Goal: Transaction & Acquisition: Purchase product/service

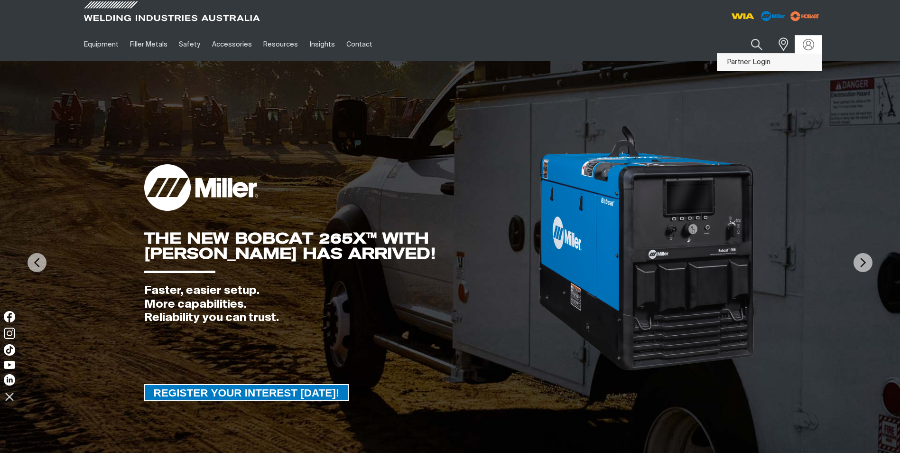
click at [805, 67] on link "Partner Login" at bounding box center [769, 63] width 104 height 18
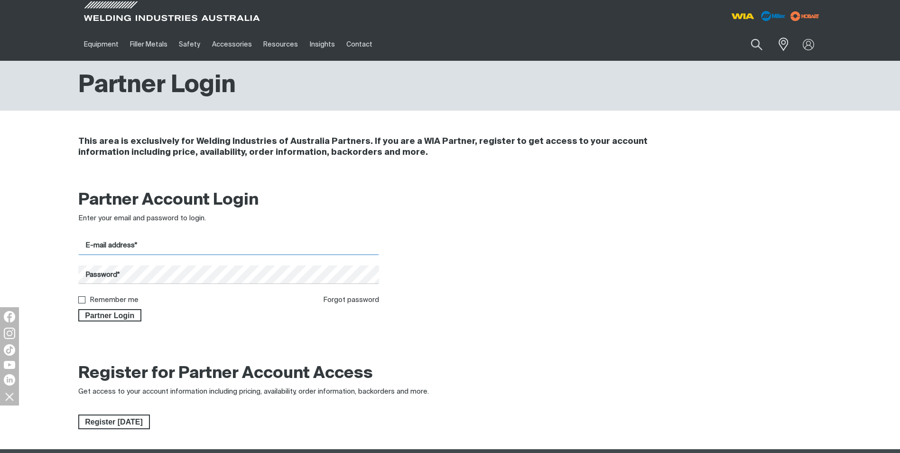
type input "[DOMAIN_NAME][EMAIL_ADDRESS][DOMAIN_NAME]"
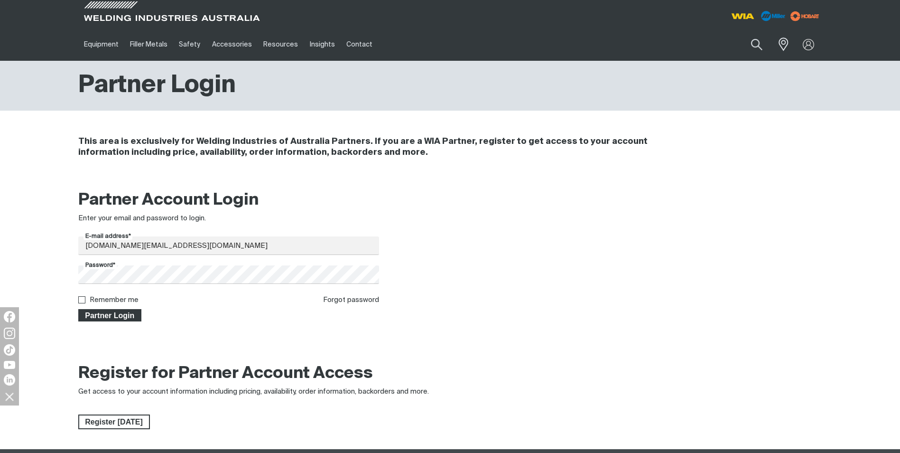
click at [124, 315] on span "Partner Login" at bounding box center [110, 315] width 62 height 12
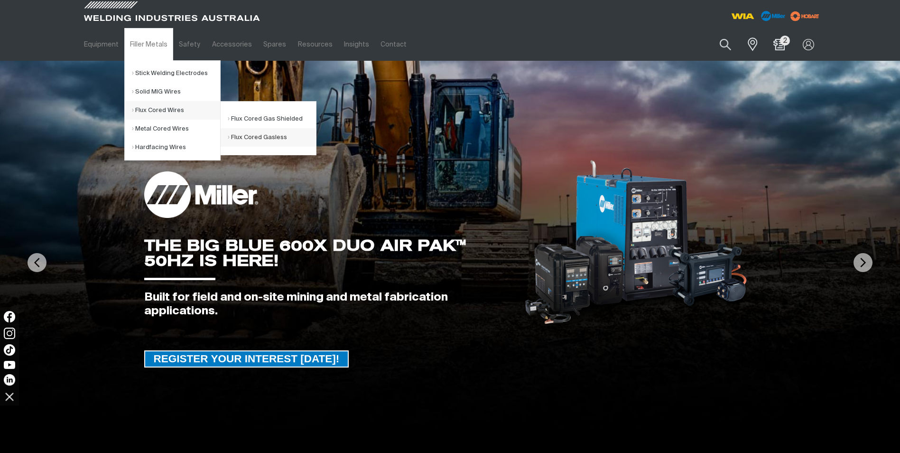
click at [245, 138] on link "Flux Cored Gasless" at bounding box center [272, 137] width 88 height 19
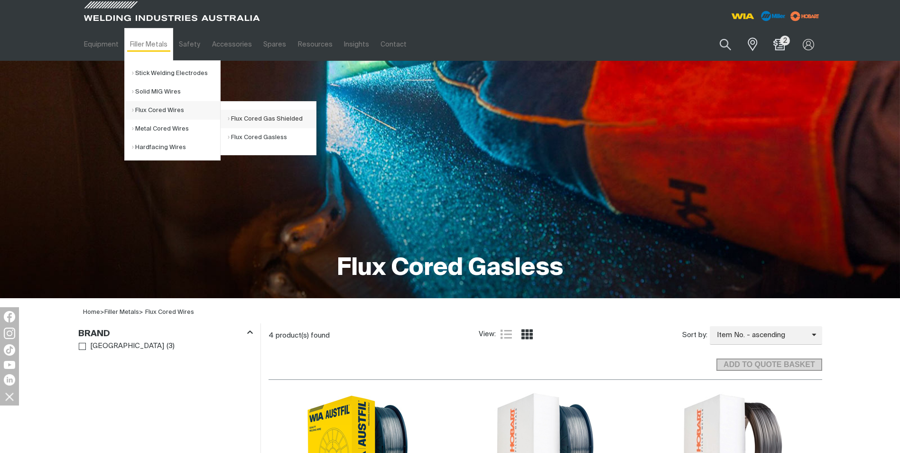
click at [251, 114] on link "Flux Cored Gas Shielded" at bounding box center [272, 119] width 88 height 19
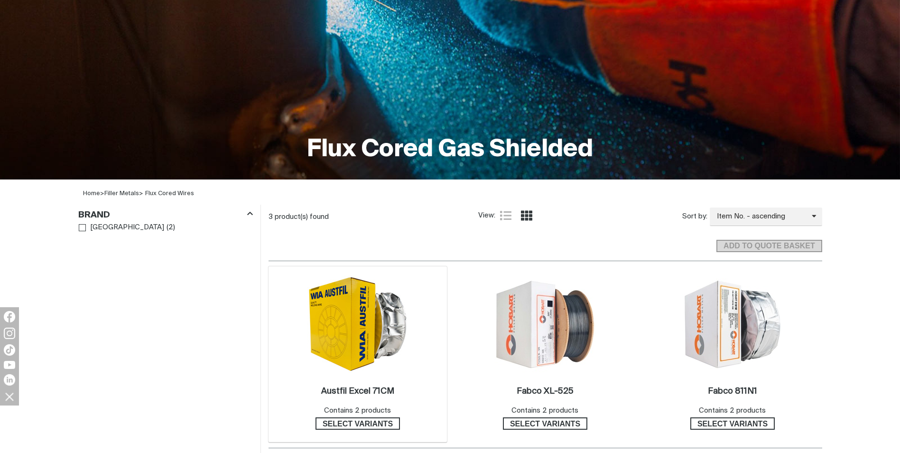
scroll to position [285, 0]
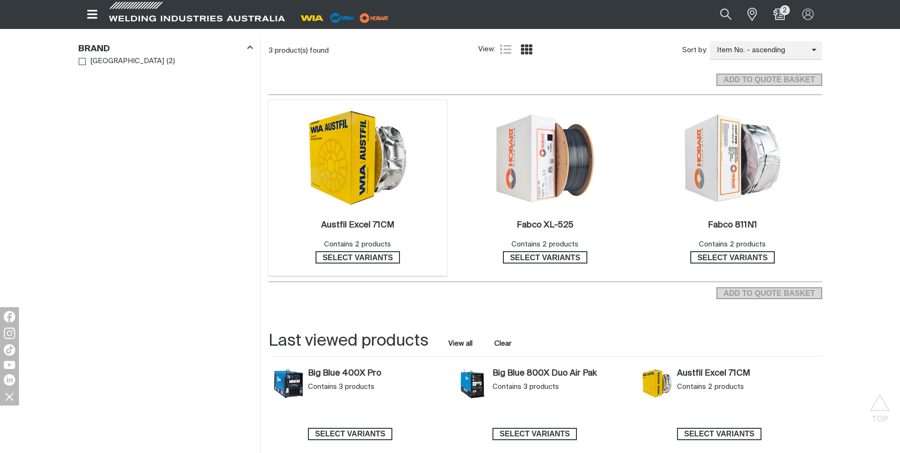
click at [350, 143] on img at bounding box center [358, 157] width 102 height 97
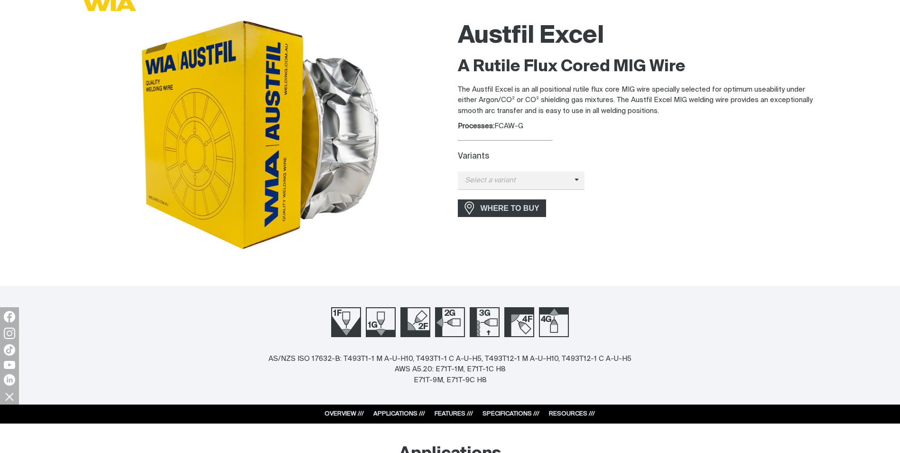
scroll to position [237, 0]
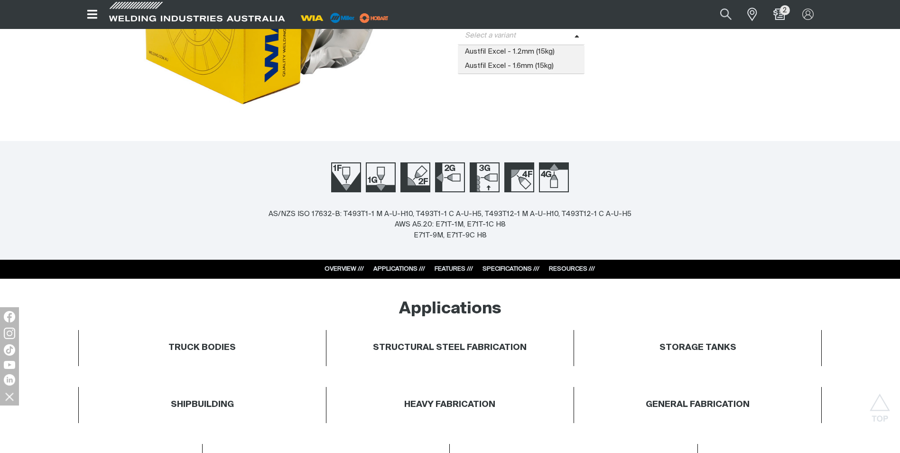
click at [575, 39] on span at bounding box center [580, 35] width 10 height 11
click at [523, 48] on span "Austfil Excel - 1.2mm (15kg)" at bounding box center [521, 52] width 127 height 14
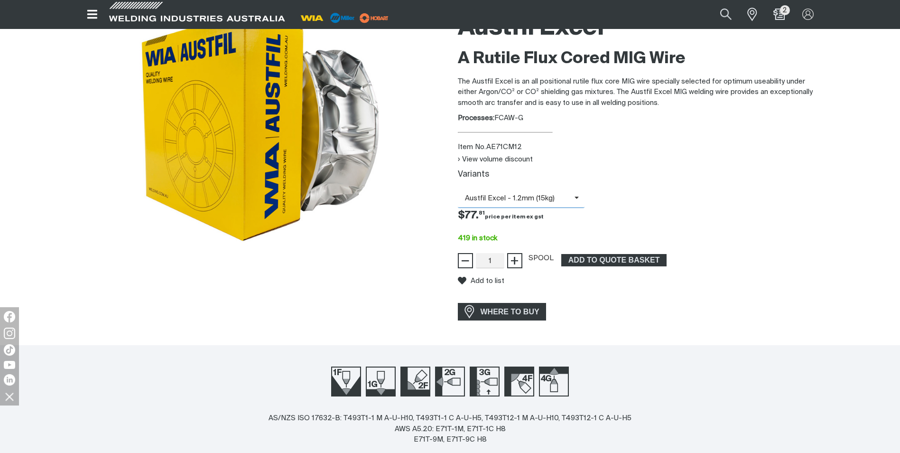
scroll to position [95, 0]
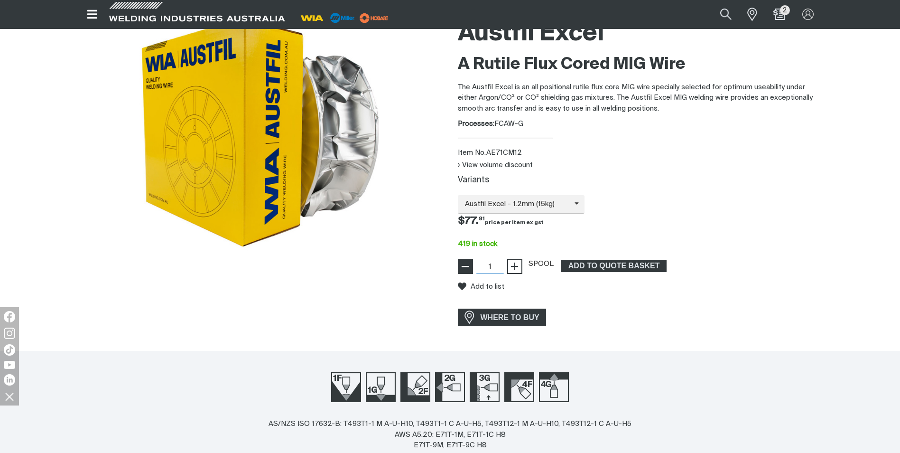
drag, startPoint x: 494, startPoint y: 266, endPoint x: 472, endPoint y: 267, distance: 21.8
click at [472, 267] on div "− 1 Quantity +" at bounding box center [490, 266] width 65 height 15
type input "72"
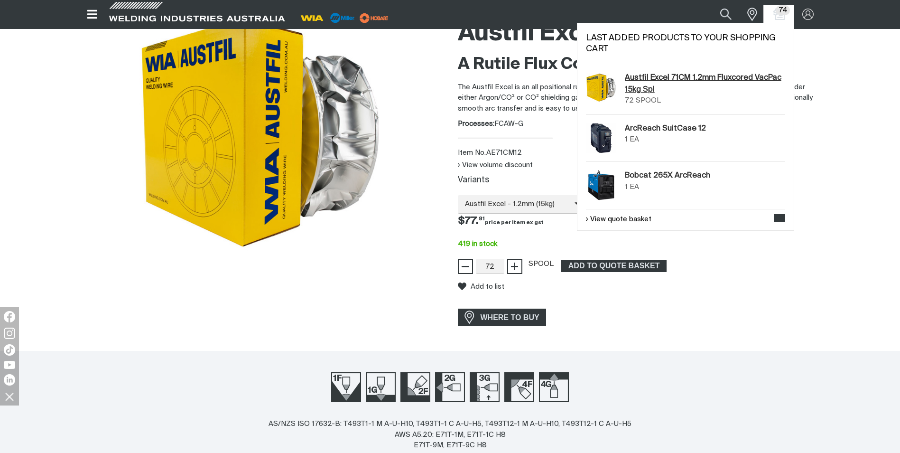
click at [642, 81] on link "Austfil Excel 71CM 1.2mm Fluxcored VacPac 15kg Spl" at bounding box center [705, 83] width 161 height 23
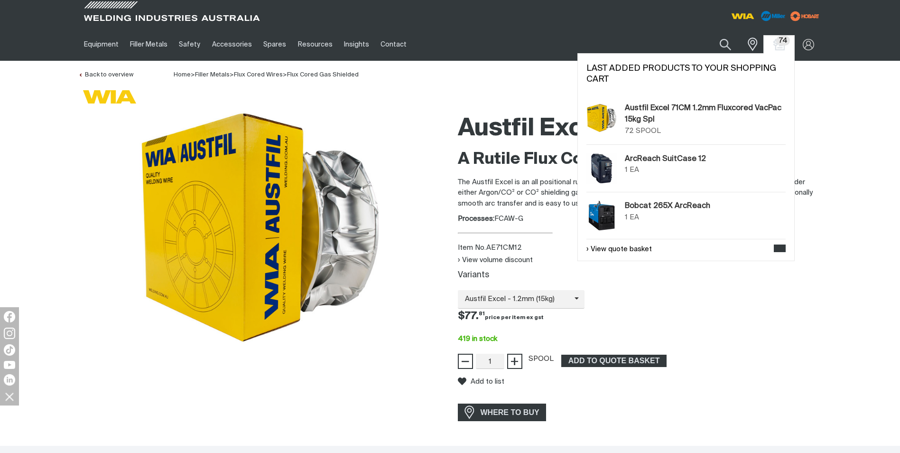
click at [786, 48] on span "74" at bounding box center [779, 44] width 15 height 11
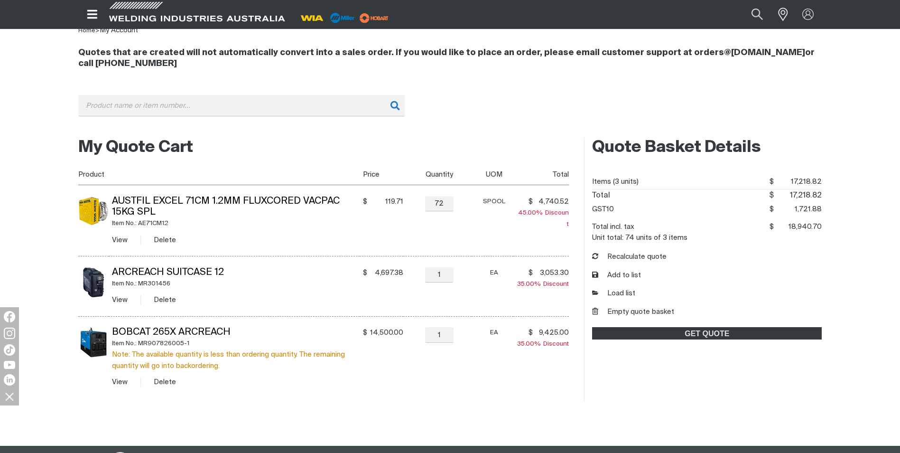
scroll to position [95, 0]
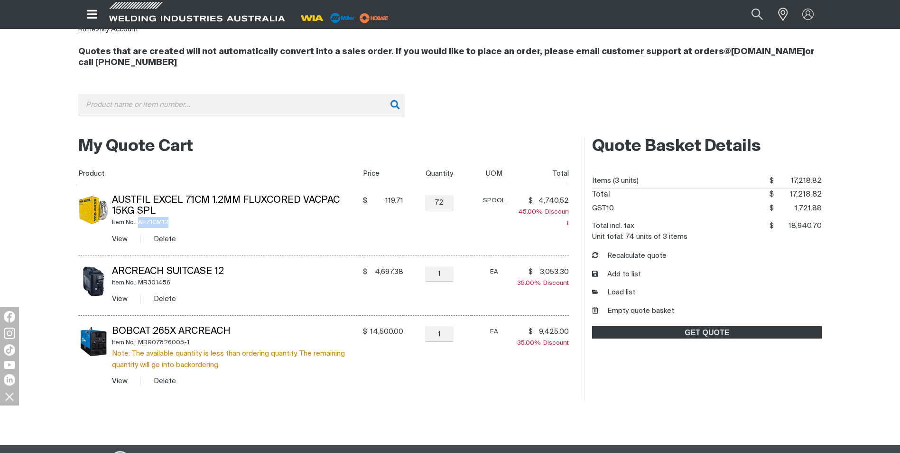
drag, startPoint x: 175, startPoint y: 222, endPoint x: 140, endPoint y: 222, distance: 35.6
click at [139, 223] on div "Item No.: AE71CM12" at bounding box center [236, 222] width 248 height 11
copy div "AE71CM12"
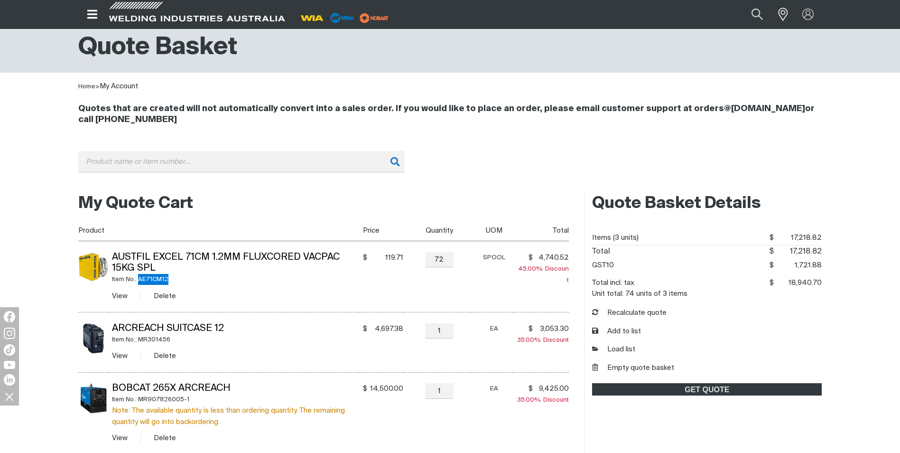
scroll to position [0, 0]
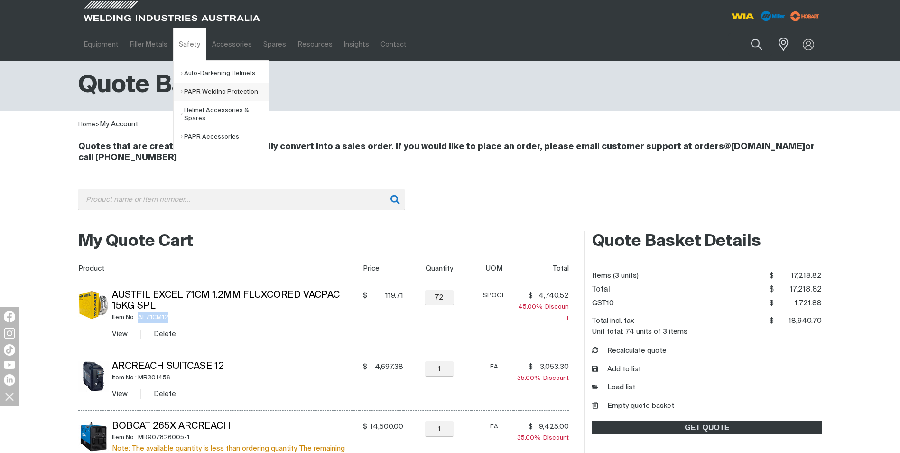
click at [203, 93] on link "PAPR Welding Protection" at bounding box center [225, 92] width 88 height 19
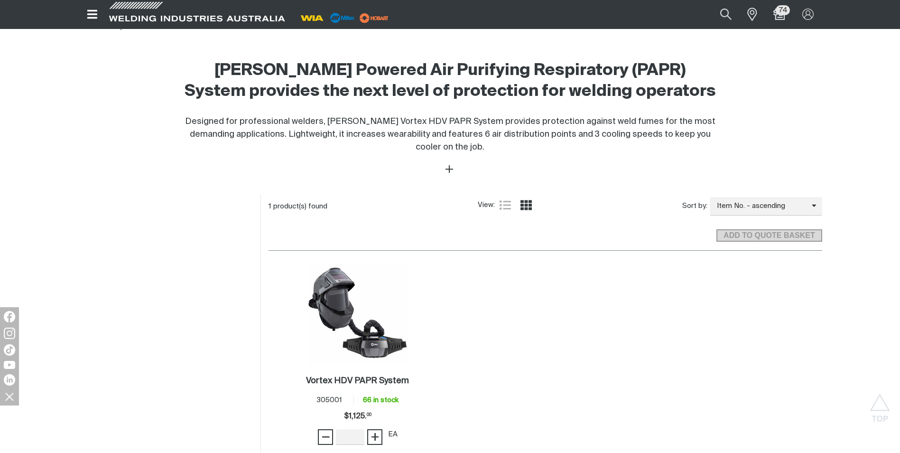
scroll to position [522, 0]
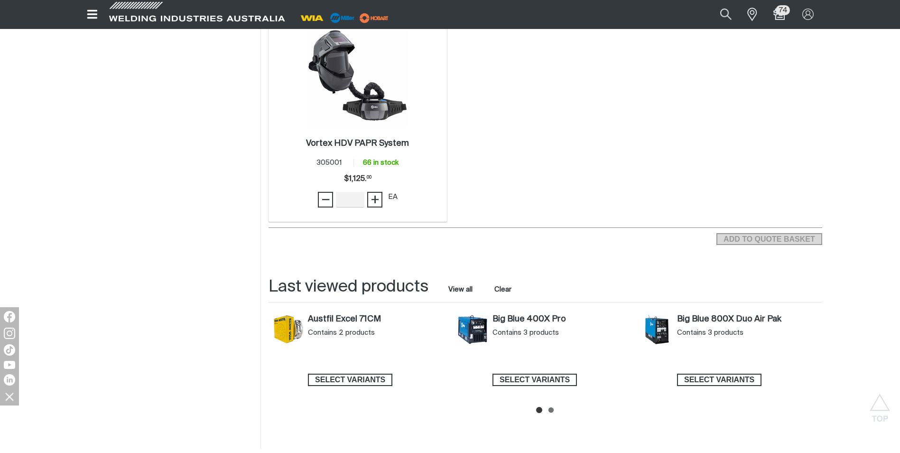
click at [361, 107] on img at bounding box center [358, 77] width 102 height 102
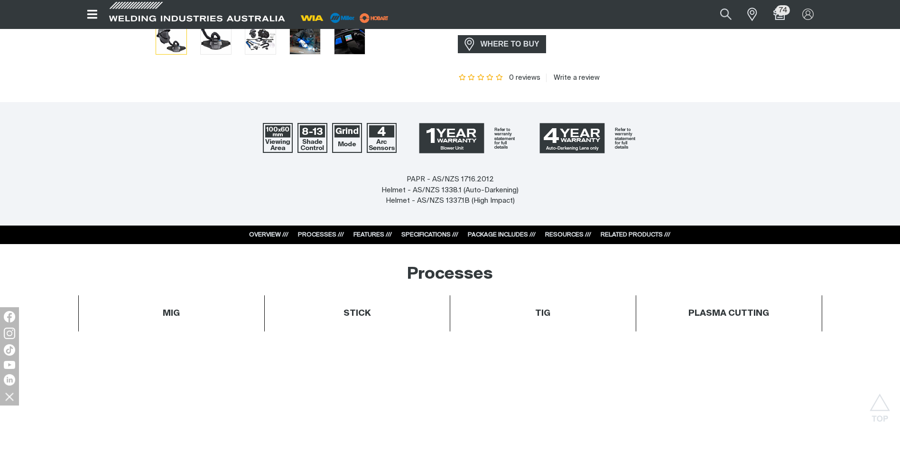
scroll to position [380, 0]
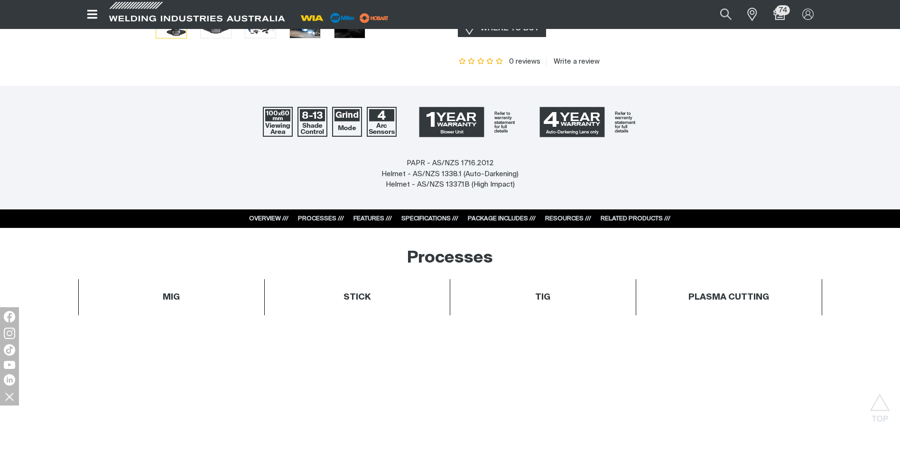
click at [501, 217] on link "PACKAGE INCLUDES ///" at bounding box center [502, 218] width 68 height 6
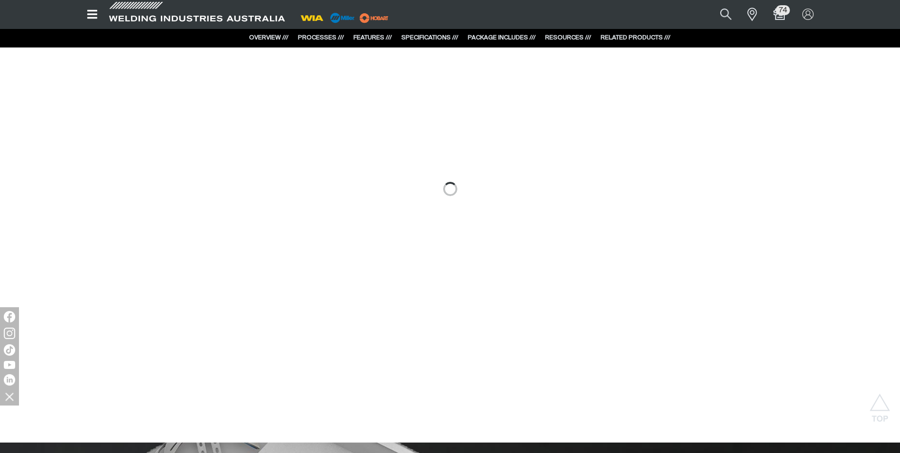
scroll to position [618, 0]
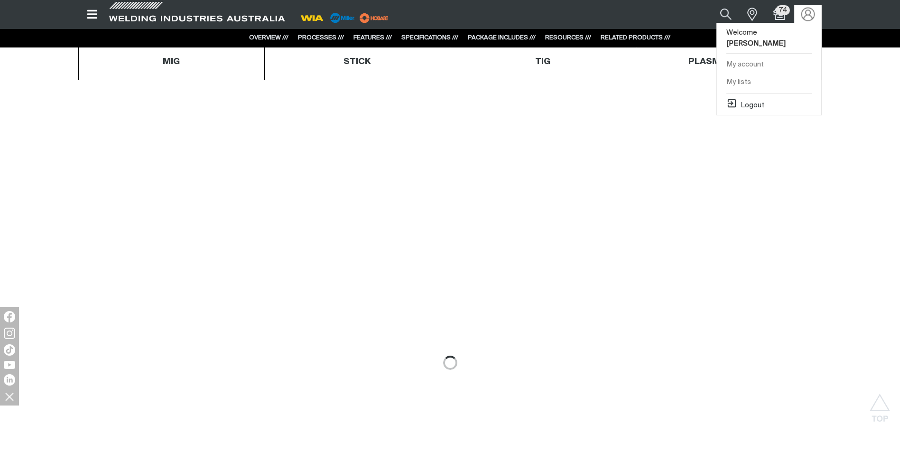
click at [807, 15] on img at bounding box center [808, 15] width 14 height 14
click at [754, 98] on button "Logout" at bounding box center [745, 103] width 38 height 11
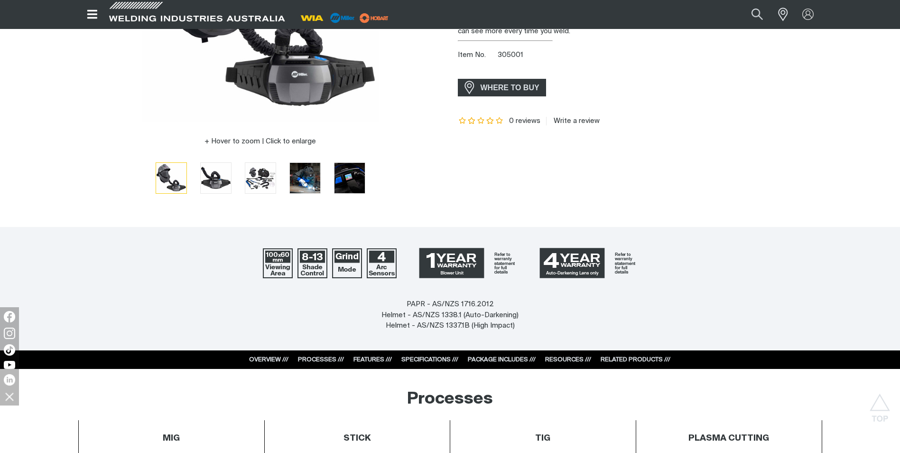
scroll to position [0, 0]
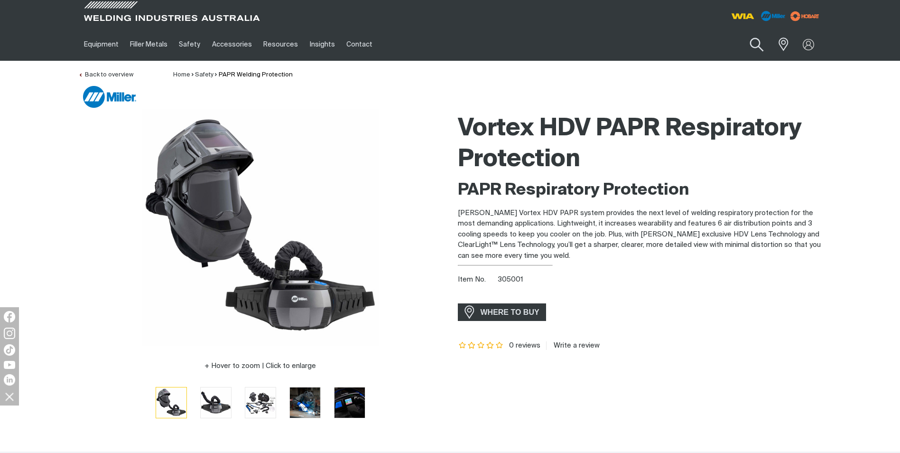
click at [756, 45] on button "Search products" at bounding box center [756, 44] width 38 height 27
